Goal: Information Seeking & Learning: Learn about a topic

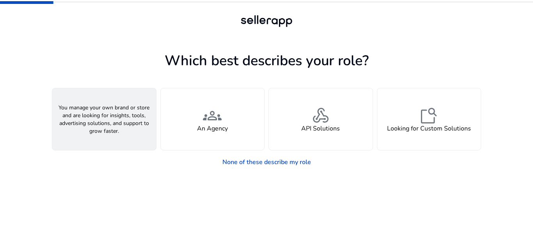
click at [135, 126] on div "person A Seller" at bounding box center [104, 119] width 104 height 62
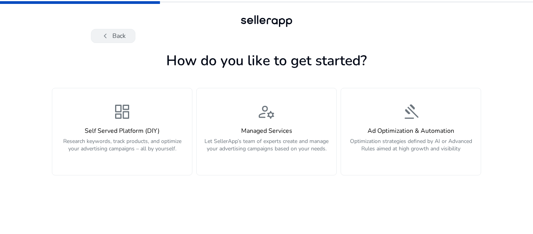
click at [112, 39] on button "chevron_left Back" at bounding box center [113, 36] width 44 height 14
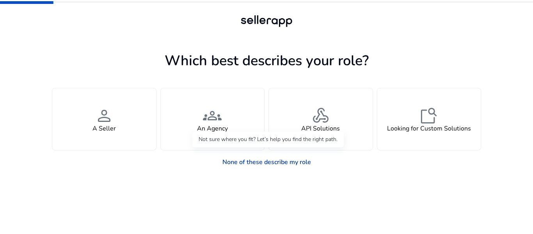
click at [262, 161] on link "None of these describe my role" at bounding box center [266, 162] width 101 height 16
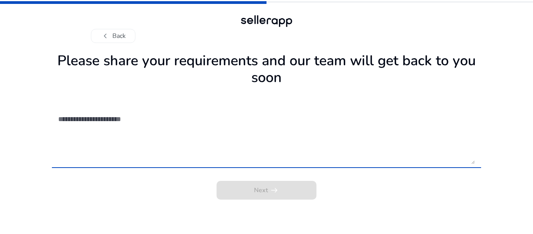
click at [262, 161] on textarea at bounding box center [266, 135] width 416 height 55
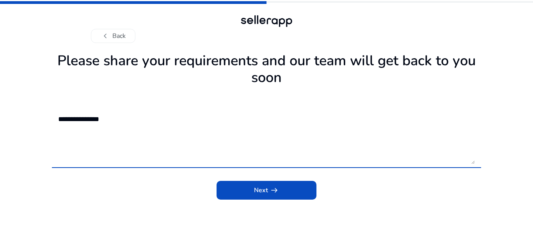
click at [258, 139] on textarea "**********" at bounding box center [266, 135] width 416 height 55
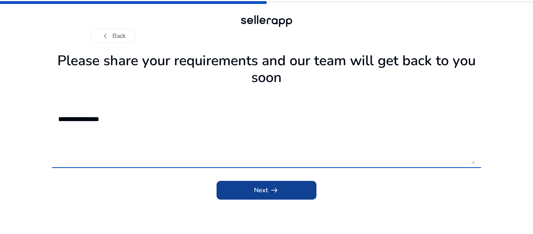
type textarea "**********"
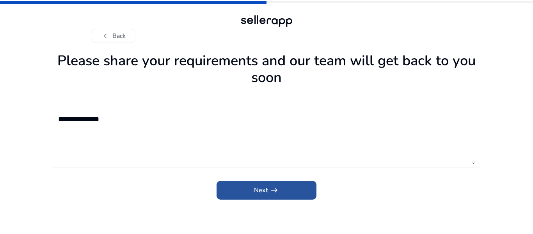
click at [262, 182] on span "submit" at bounding box center [266, 190] width 100 height 19
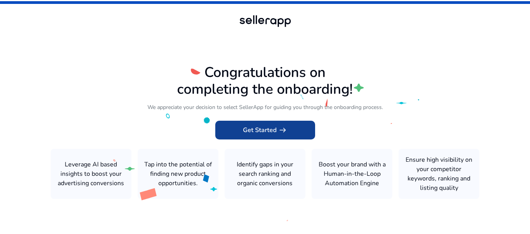
click at [244, 134] on span "Get Started arrow_right_alt" at bounding box center [265, 129] width 44 height 9
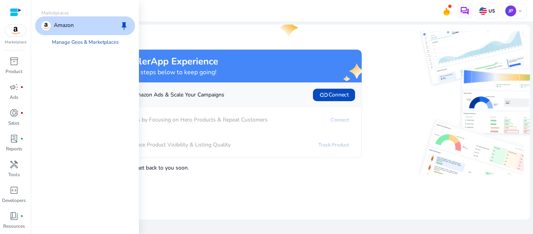
click at [61, 23] on p "Amazon" at bounding box center [64, 25] width 20 height 9
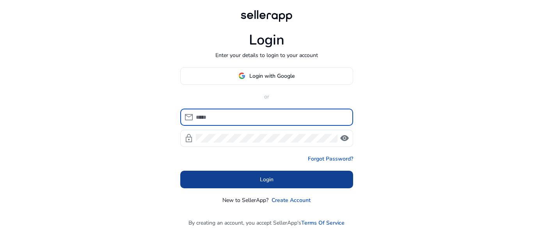
type input "**********"
click at [285, 185] on span at bounding box center [266, 179] width 173 height 19
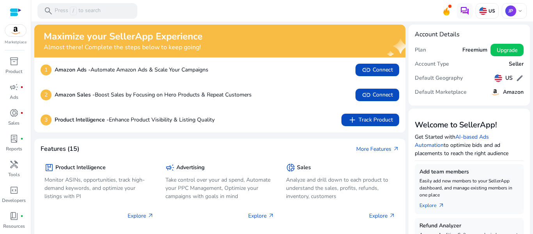
click at [15, 31] on img at bounding box center [15, 31] width 21 height 12
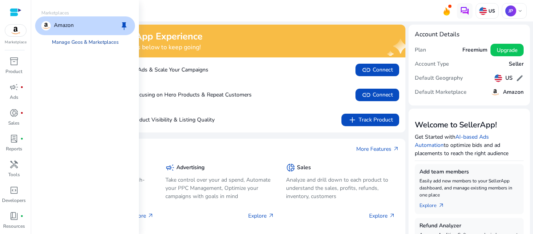
click at [70, 39] on link "Manage Geos & Marketplaces" at bounding box center [85, 42] width 79 height 14
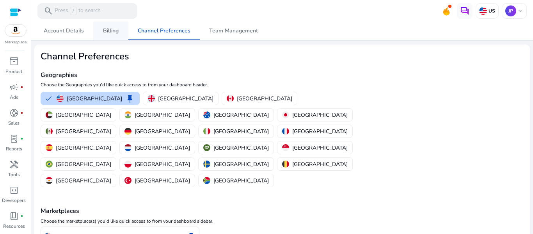
click at [107, 29] on span "Billing" at bounding box center [111, 30] width 16 height 5
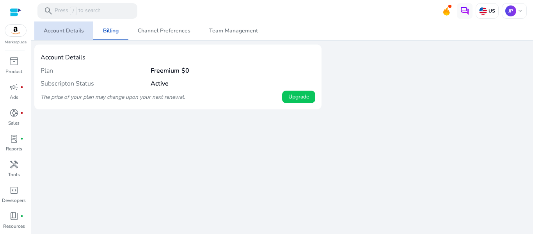
click at [79, 28] on span "Account Details" at bounding box center [64, 30] width 40 height 5
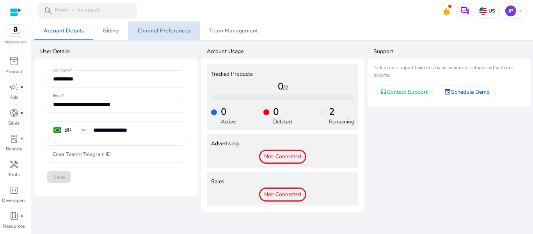
click at [188, 24] on span "Channel Preferences" at bounding box center [164, 30] width 53 height 19
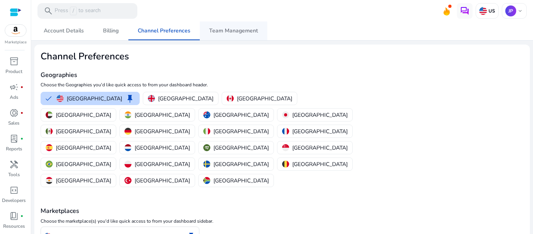
click at [220, 28] on span "Team Management" at bounding box center [233, 30] width 49 height 5
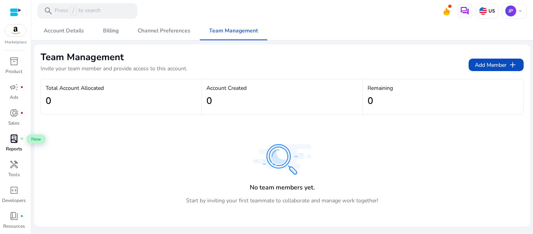
scroll to position [24, 0]
click at [19, 140] on div "handyman" at bounding box center [14, 140] width 22 height 12
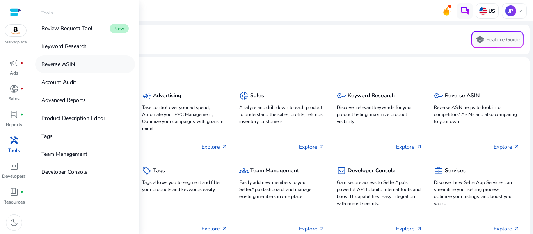
click at [63, 59] on link "Reverse ASIN" at bounding box center [85, 64] width 100 height 18
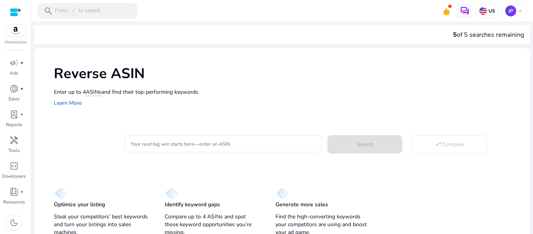
click at [142, 91] on p "Enter up to 4 ASINs and find their top-performing keywords." at bounding box center [288, 92] width 468 height 8
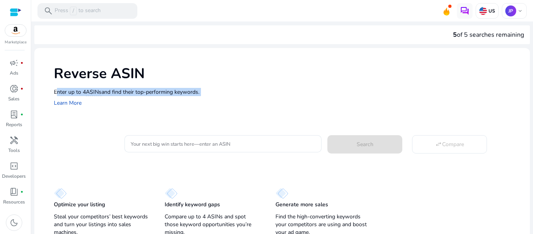
copy p "Enter up to 4 ASINs and find their top-performing keywords."
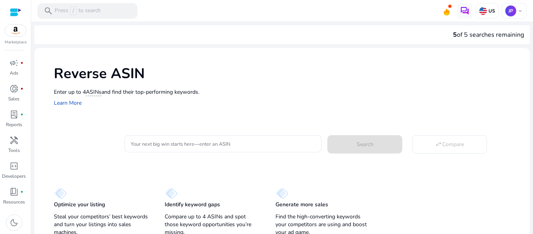
click at [227, 122] on div "Reverse ASIN Enter up to 4 ASINs and find their top-performing keywords. Learn …" at bounding box center [281, 85] width 495 height 75
click at [255, 121] on div "Reverse ASIN Enter up to 4 ASINs and find their top-performing keywords. Learn …" at bounding box center [281, 85] width 495 height 75
click at [67, 101] on link "Learn More" at bounding box center [68, 102] width 28 height 7
click at [236, 146] on input "Your next big win starts here—enter an ASIN" at bounding box center [223, 143] width 185 height 9
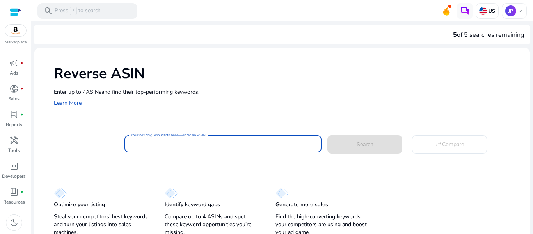
paste input "**********"
type input "**********"
paste input "**********"
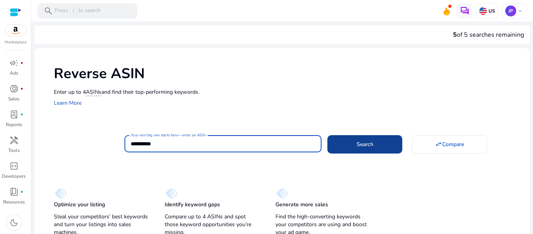
type input "**********"
click at [355, 139] on span at bounding box center [364, 144] width 75 height 19
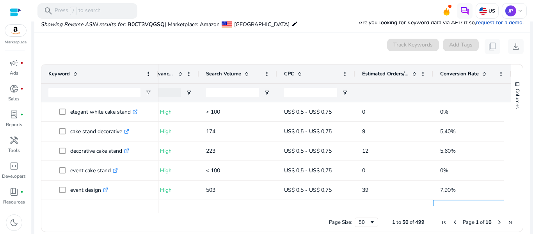
drag, startPoint x: 468, startPoint y: 200, endPoint x: 365, endPoint y: 205, distance: 103.4
click at [365, 205] on div "Keyword Tags Relevance Score" at bounding box center [275, 138] width 469 height 148
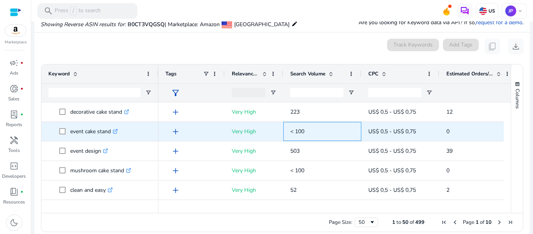
click at [342, 135] on p "< 100" at bounding box center [322, 131] width 64 height 16
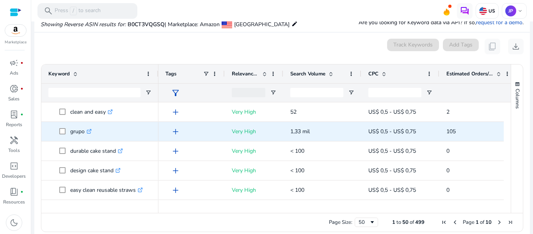
click at [306, 131] on span "1,33 mil" at bounding box center [299, 130] width 19 height 7
click at [310, 129] on span "1,33 mil" at bounding box center [299, 130] width 19 height 7
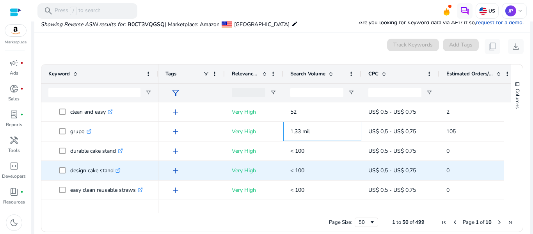
drag, startPoint x: 322, startPoint y: 132, endPoint x: 331, endPoint y: 161, distance: 31.2
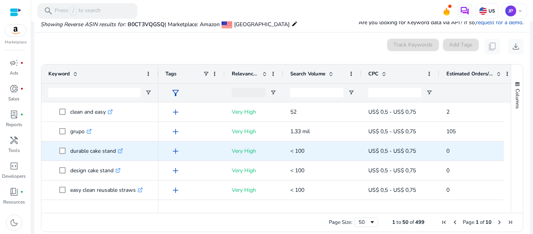
click at [333, 151] on p "< 100" at bounding box center [322, 151] width 64 height 16
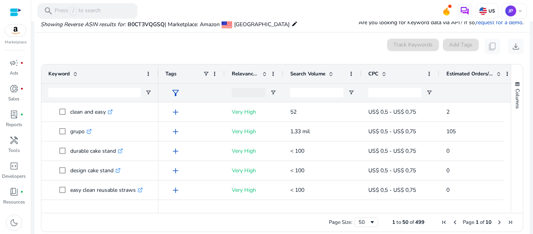
click at [345, 59] on mat-card "0 keyword(s) selected Track Keywords Add Tags content_copy download Press SPACE…" at bounding box center [281, 136] width 495 height 209
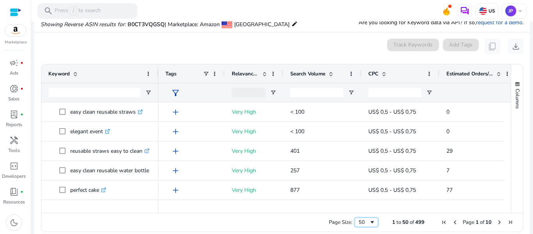
click at [369, 220] on span "Page Size" at bounding box center [372, 222] width 6 height 6
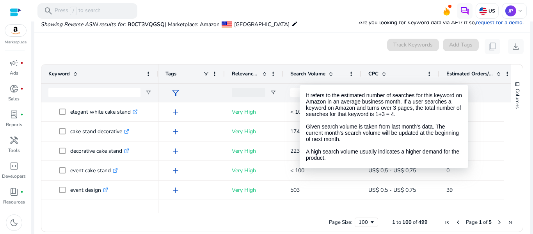
click at [301, 76] on span "Search Volume" at bounding box center [307, 73] width 35 height 7
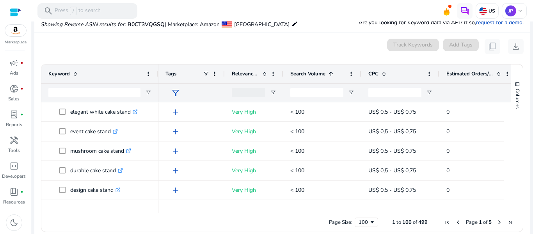
click at [301, 75] on span "Search Volume" at bounding box center [307, 73] width 35 height 7
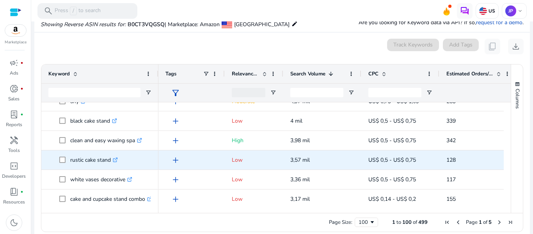
scroll to position [78, 0]
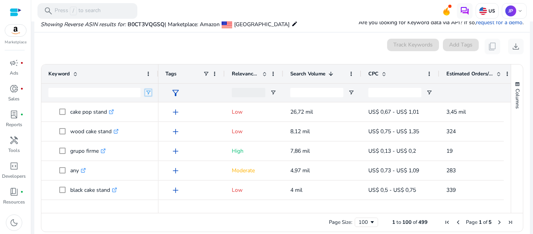
click at [149, 89] on span "Open Filter Menu" at bounding box center [148, 92] width 6 height 6
click at [157, 102] on div "Contains" at bounding box center [179, 106] width 60 height 9
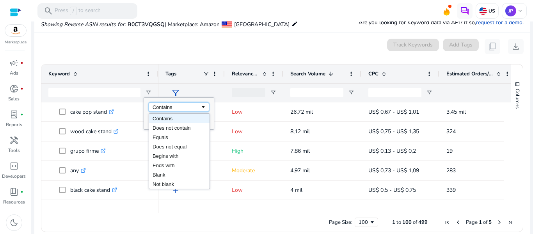
click at [158, 104] on div "Contains" at bounding box center [176, 107] width 48 height 6
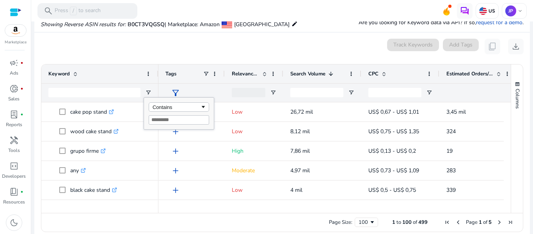
click at [134, 74] on div "Keyword" at bounding box center [95, 73] width 94 height 15
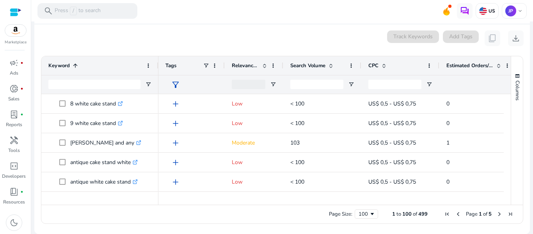
click at [303, 64] on span "Search Volume" at bounding box center [307, 65] width 35 height 7
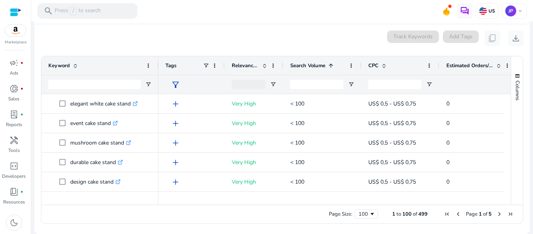
click at [303, 64] on span "Search Volume" at bounding box center [307, 65] width 35 height 7
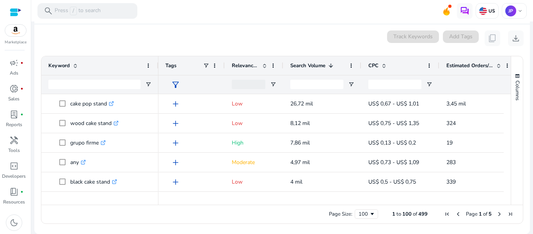
click at [272, 37] on div "0 keyword(s) selected Track Keywords Add Tags content_copy download" at bounding box center [282, 38] width 483 height 16
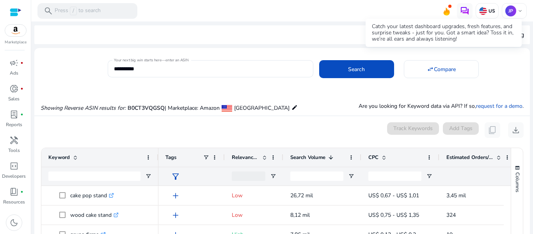
click at [448, 21] on div "Catch your latest dashboard upgrades, fresh features, and surprise tweaks - jus…" at bounding box center [443, 33] width 156 height 28
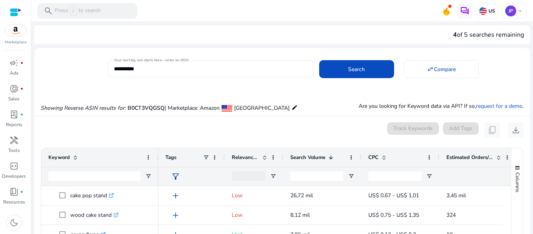
click at [293, 33] on div "4 of 5 searches remaining" at bounding box center [281, 34] width 495 height 19
click at [488, 30] on div "4 of 5 searches remaining" at bounding box center [281, 34] width 495 height 19
click at [467, 34] on div "4 of 5 searches remaining" at bounding box center [488, 34] width 71 height 9
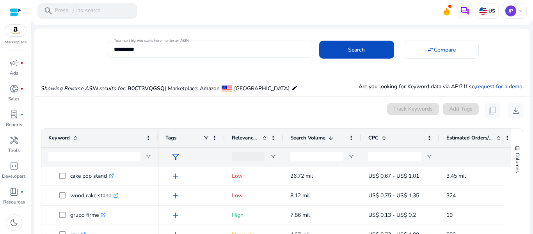
scroll to position [39, 0]
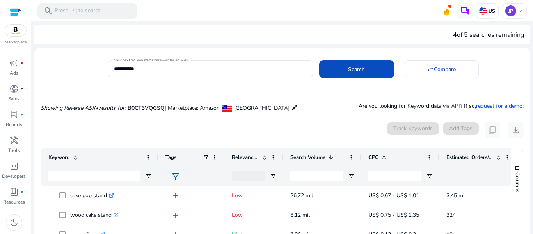
drag, startPoint x: 447, startPoint y: 37, endPoint x: 524, endPoint y: 39, distance: 76.8
click at [524, 39] on div "4 of 5 searches remaining" at bounding box center [281, 34] width 495 height 19
copy div "4 of 5 searches remaining"
